Goal: Book appointment/travel/reservation

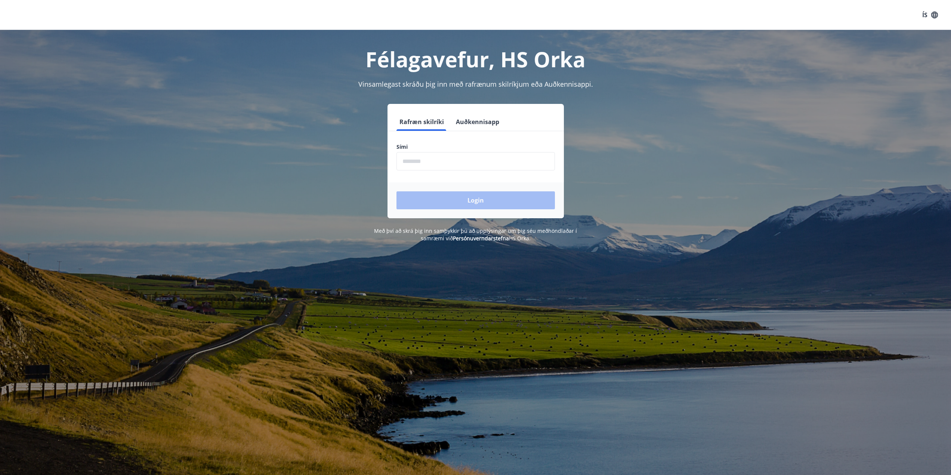
click at [437, 159] on input "phone" at bounding box center [475, 161] width 158 height 18
type input "********"
click at [477, 201] on button "Login" at bounding box center [475, 200] width 158 height 18
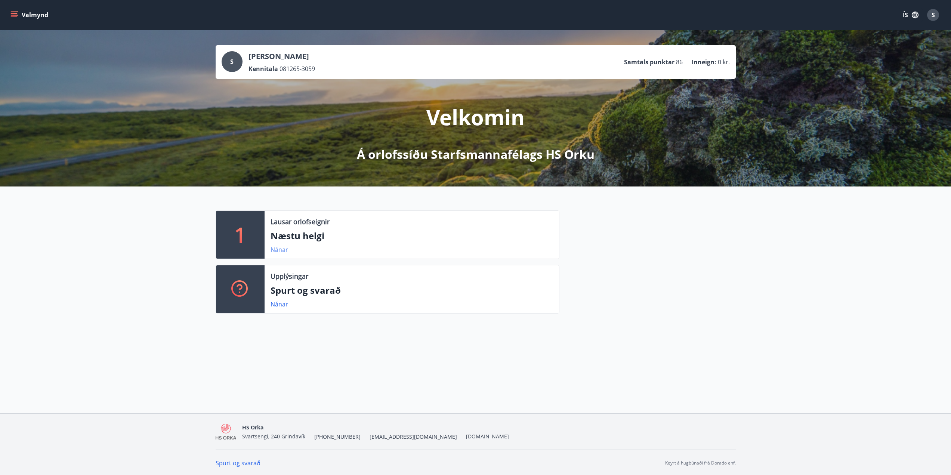
click at [280, 250] on link "Nánar" at bounding box center [279, 249] width 18 height 8
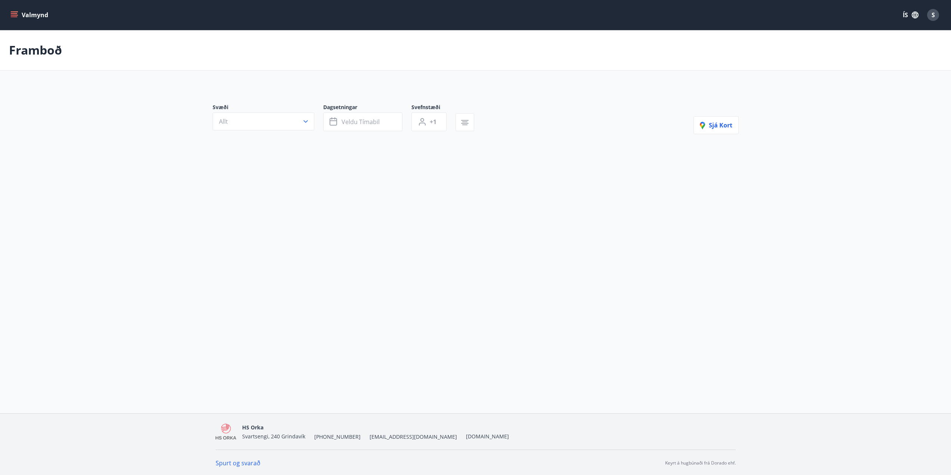
type input "*"
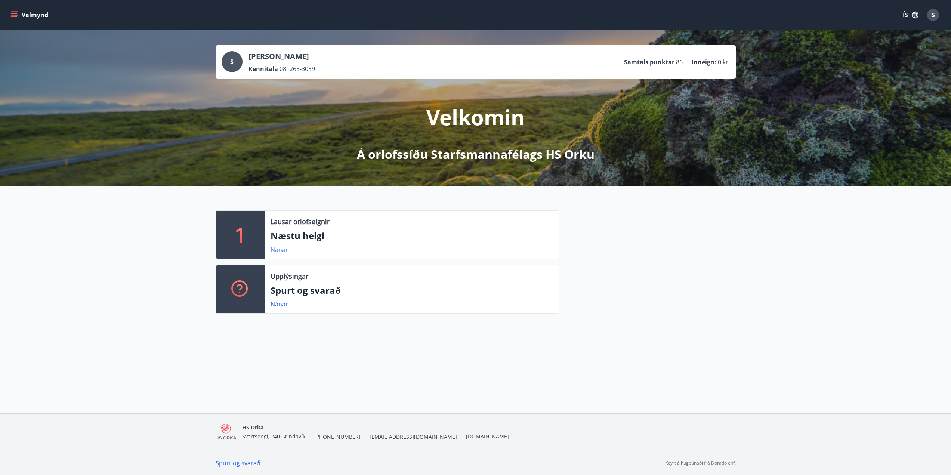
click at [282, 249] on link "Nánar" at bounding box center [279, 249] width 18 height 8
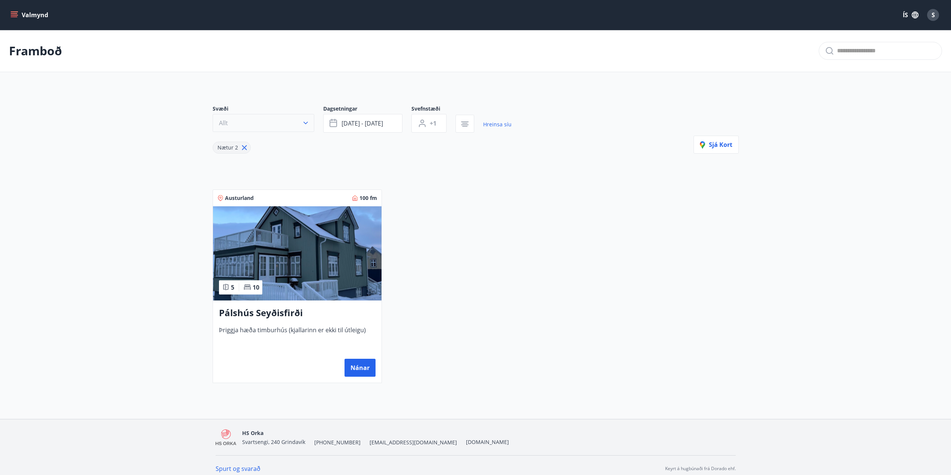
click at [306, 121] on icon "button" at bounding box center [305, 122] width 7 height 7
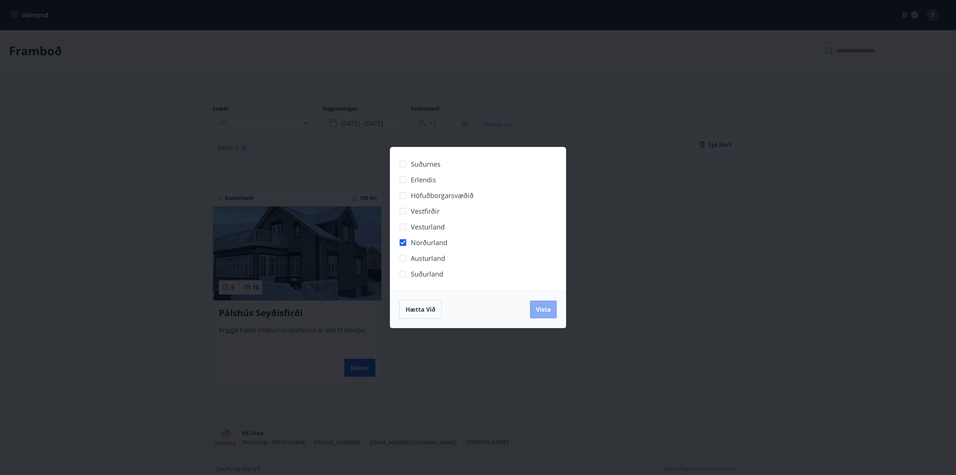
click at [545, 314] on button "Vista" at bounding box center [543, 309] width 27 height 18
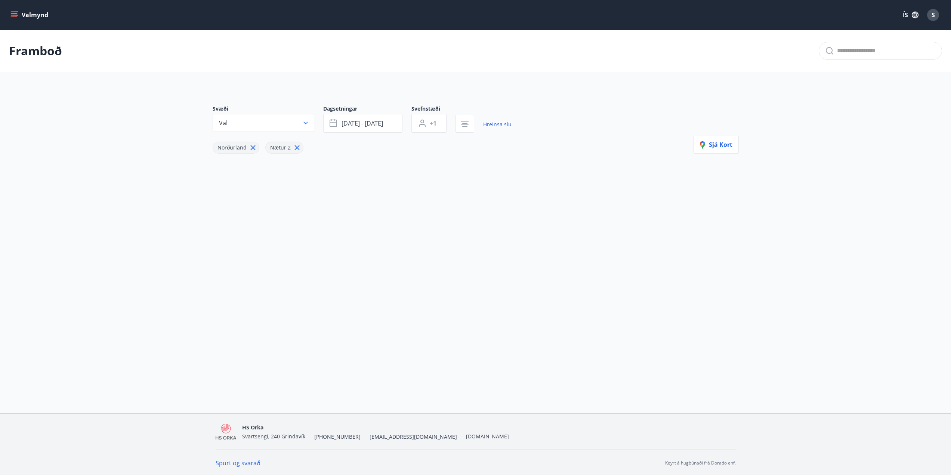
click at [296, 146] on icon at bounding box center [297, 147] width 8 height 8
type input "*"
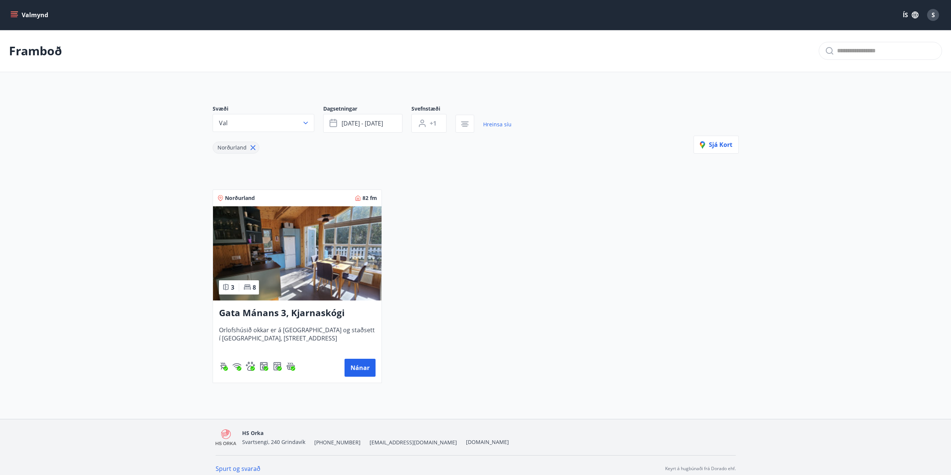
click at [184, 284] on main "Framboð Svæði Val Dagsetningar [DATE] - [DATE] Svefnstæði +1 Hreinsa síu Norður…" at bounding box center [475, 209] width 951 height 359
click at [334, 123] on icon "button" at bounding box center [334, 123] width 9 height 9
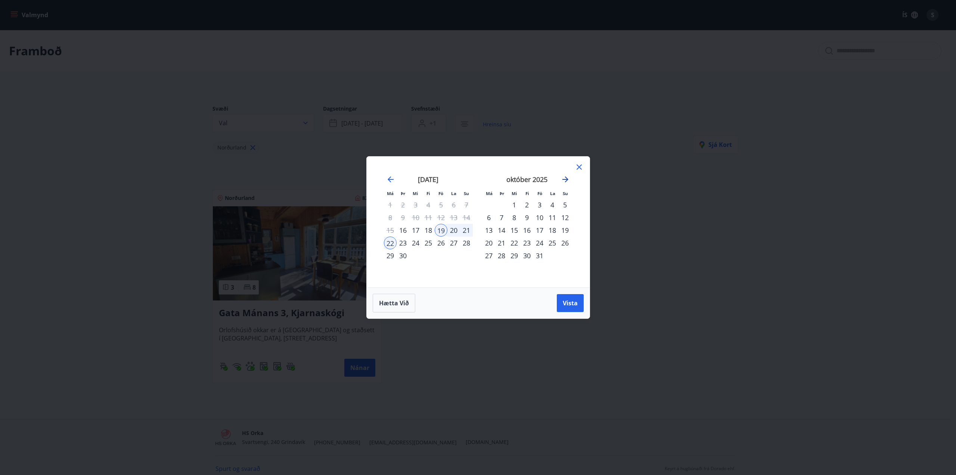
click at [566, 179] on icon "Move forward to switch to the next month." at bounding box center [565, 179] width 9 height 9
click at [440, 230] on div "17" at bounding box center [441, 230] width 13 height 13
click at [439, 243] on div "24" at bounding box center [441, 242] width 13 height 13
click at [572, 303] on span "Vista" at bounding box center [570, 303] width 15 height 8
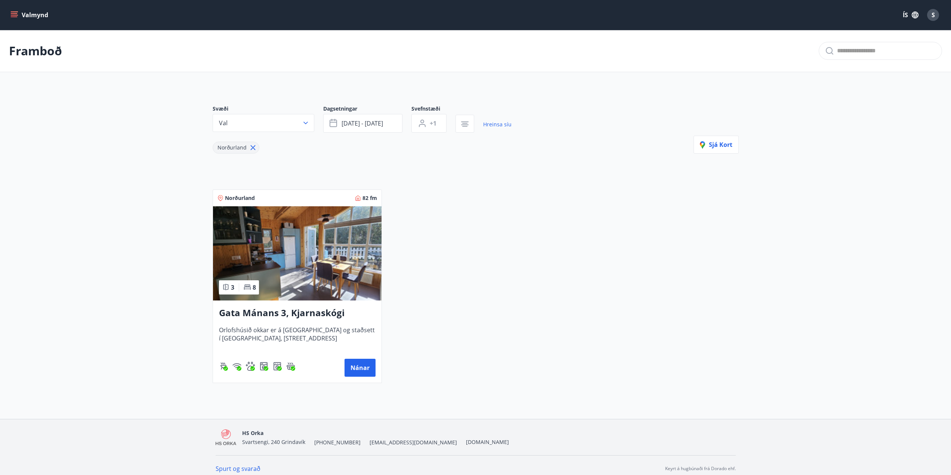
click at [16, 16] on icon "menu" at bounding box center [13, 14] width 7 height 7
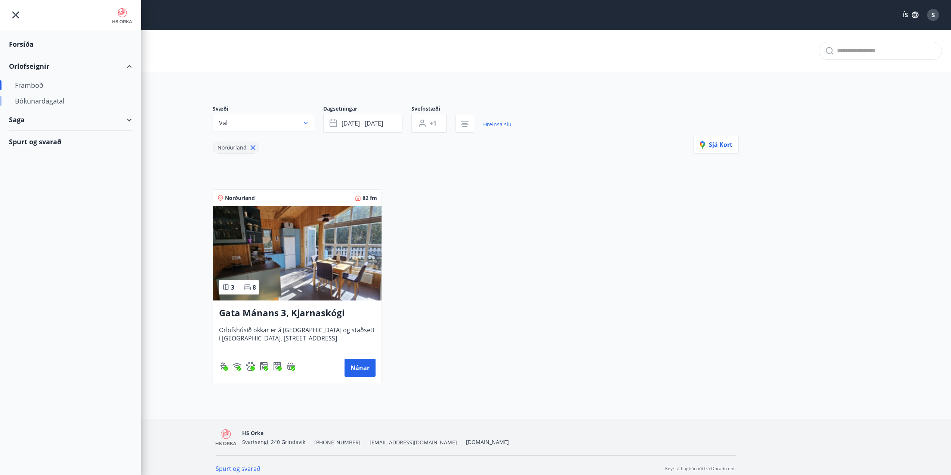
click at [57, 103] on div "Bókunardagatal" at bounding box center [70, 101] width 111 height 16
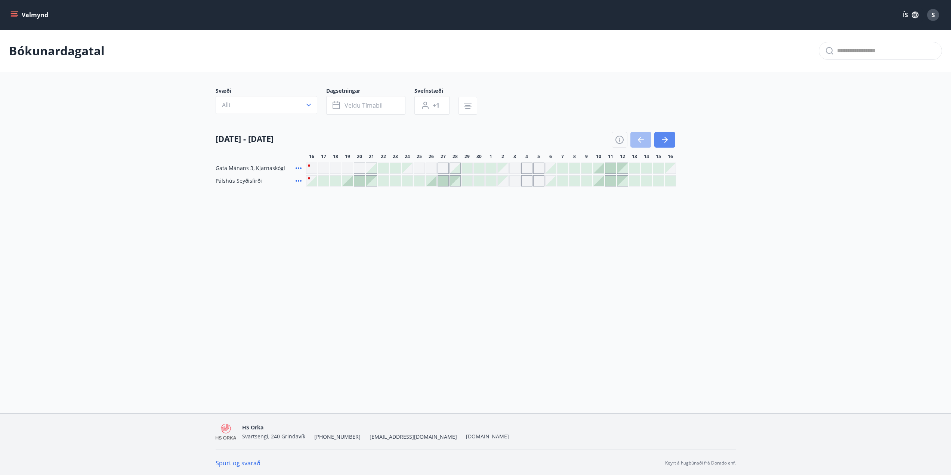
click at [668, 138] on icon "button" at bounding box center [664, 139] width 9 height 9
click at [667, 139] on icon "button" at bounding box center [664, 139] width 9 height 9
